Goal: Task Accomplishment & Management: Manage account settings

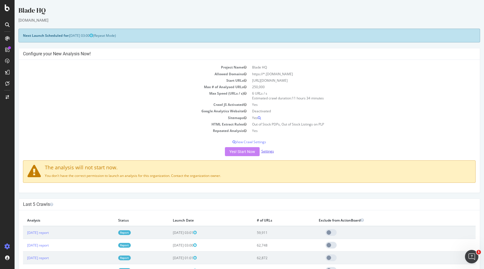
click at [265, 152] on link "Settings" at bounding box center [268, 151] width 13 height 5
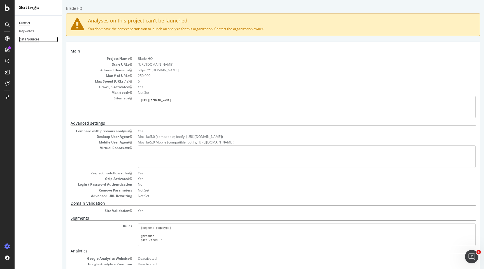
click at [25, 38] on div "Data Sources" at bounding box center [29, 39] width 20 height 6
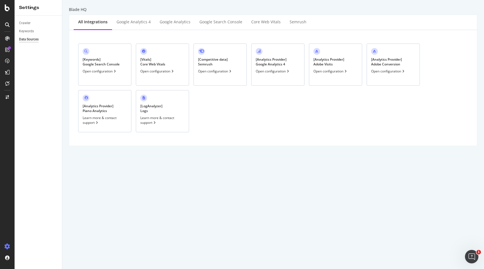
click at [289, 112] on div "[ Keywords ] Google Search Console Open configuration [ Vitals ] Core Web Vital…" at bounding box center [273, 87] width 399 height 107
click at [148, 122] on div "Learn more & contact support" at bounding box center [162, 120] width 44 height 10
click at [144, 98] on icon at bounding box center [144, 97] width 3 height 3
